Goal: Find specific page/section: Find specific page/section

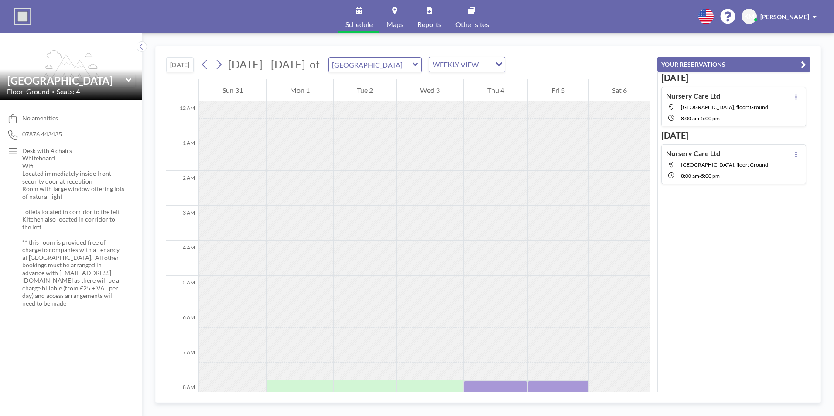
scroll to position [262, 0]
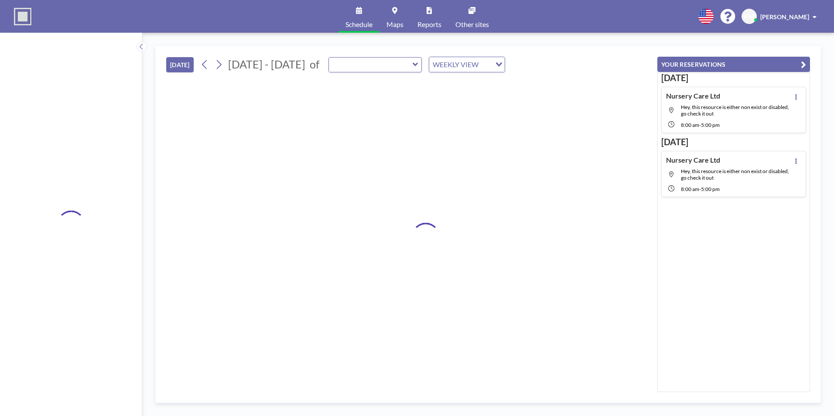
type input "[GEOGRAPHIC_DATA]"
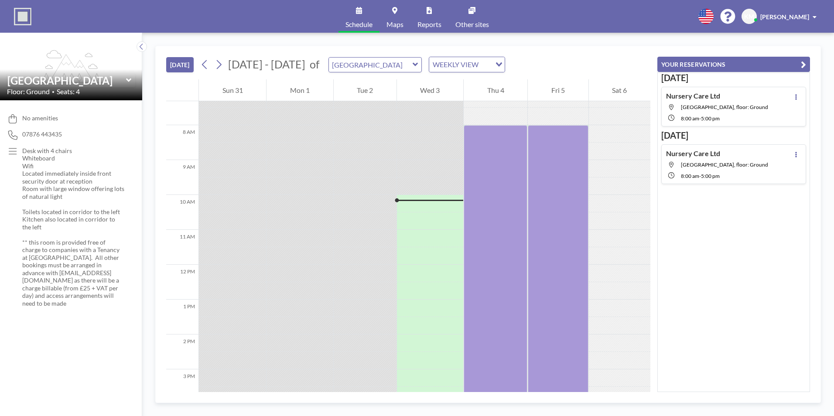
scroll to position [258, 0]
click at [219, 70] on icon at bounding box center [219, 64] width 8 height 13
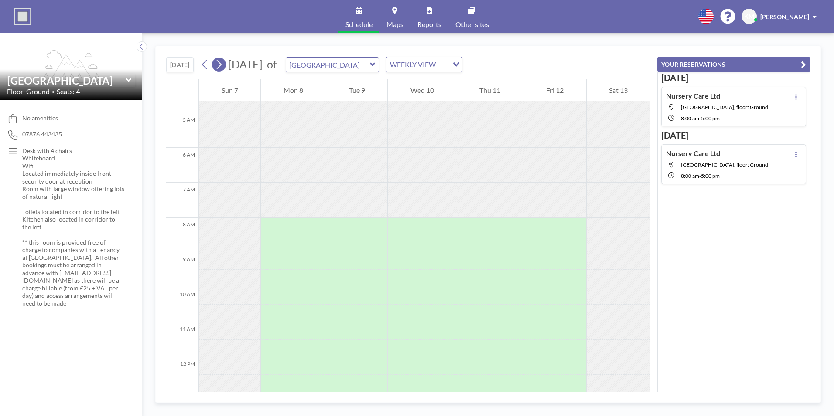
scroll to position [262, 0]
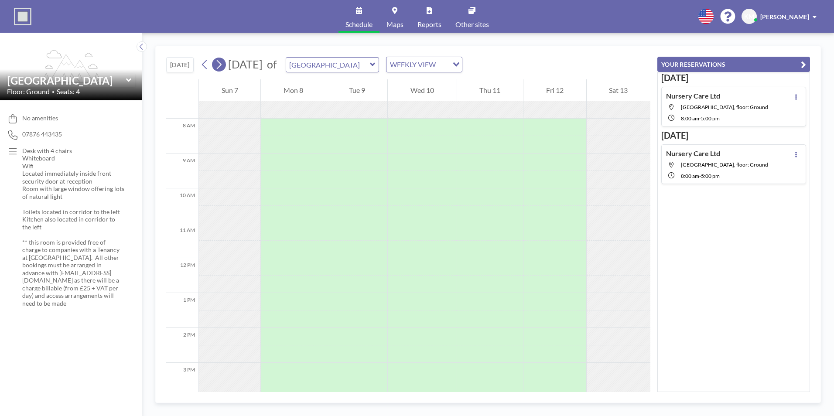
click at [219, 70] on icon at bounding box center [219, 64] width 8 height 13
click at [435, 17] on link "Reports" at bounding box center [430, 16] width 38 height 33
